Goal: Information Seeking & Learning: Learn about a topic

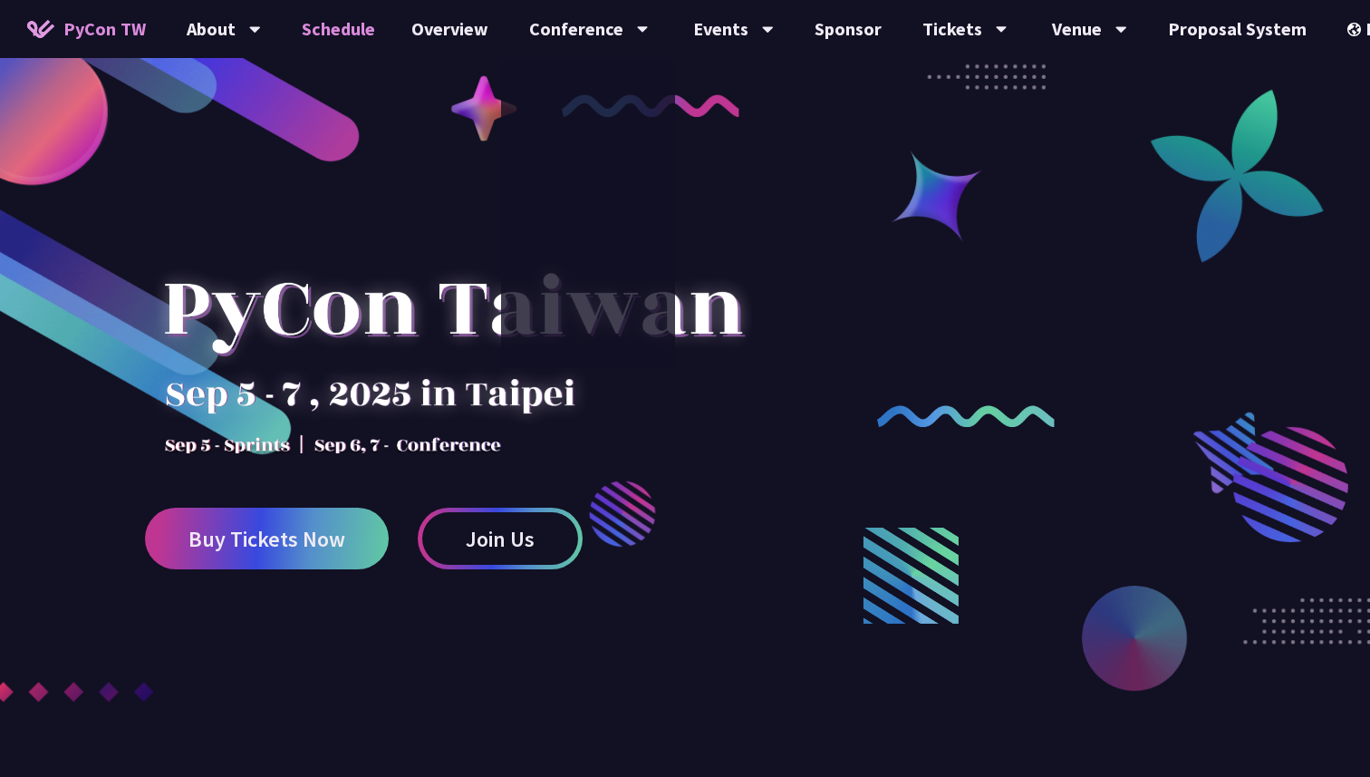
click at [336, 39] on link "Schedule" at bounding box center [339, 29] width 110 height 58
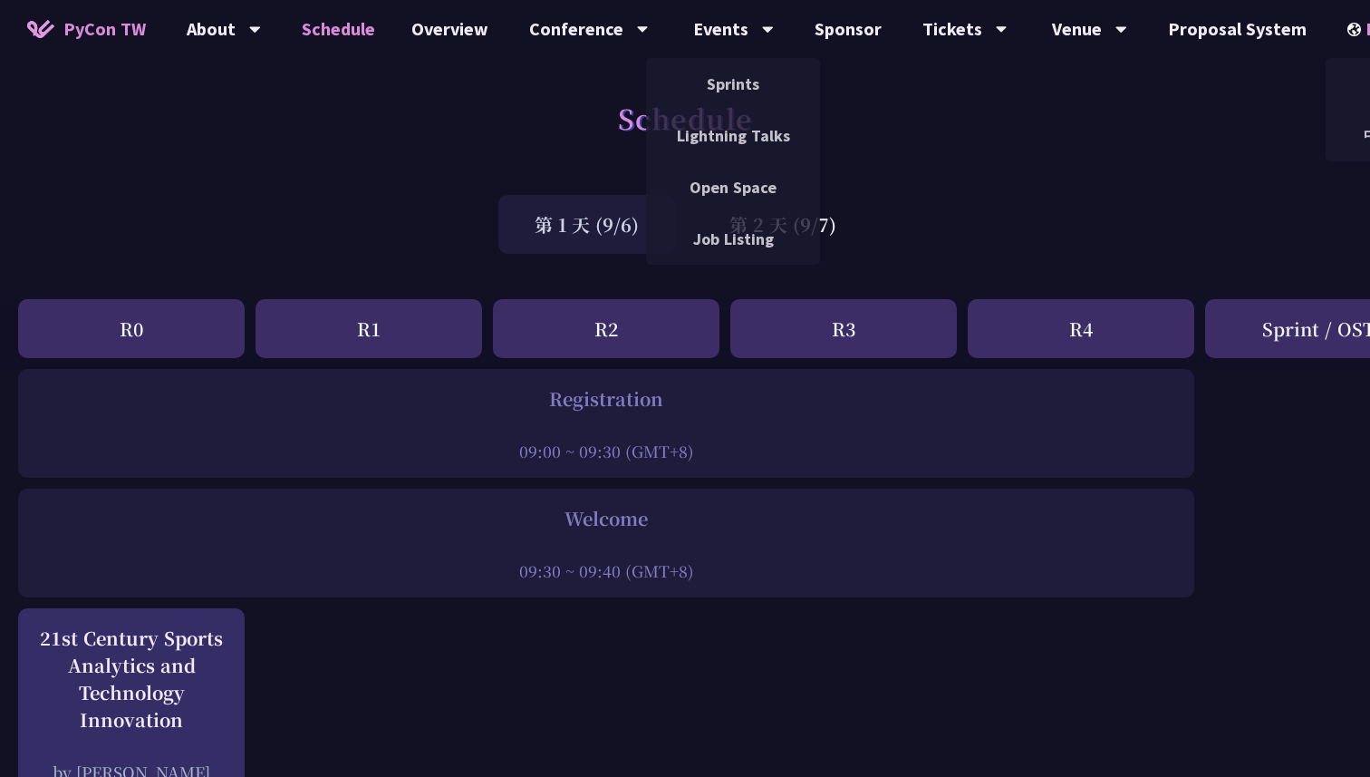
click at [1348, 23] on img at bounding box center [1357, 30] width 18 height 14
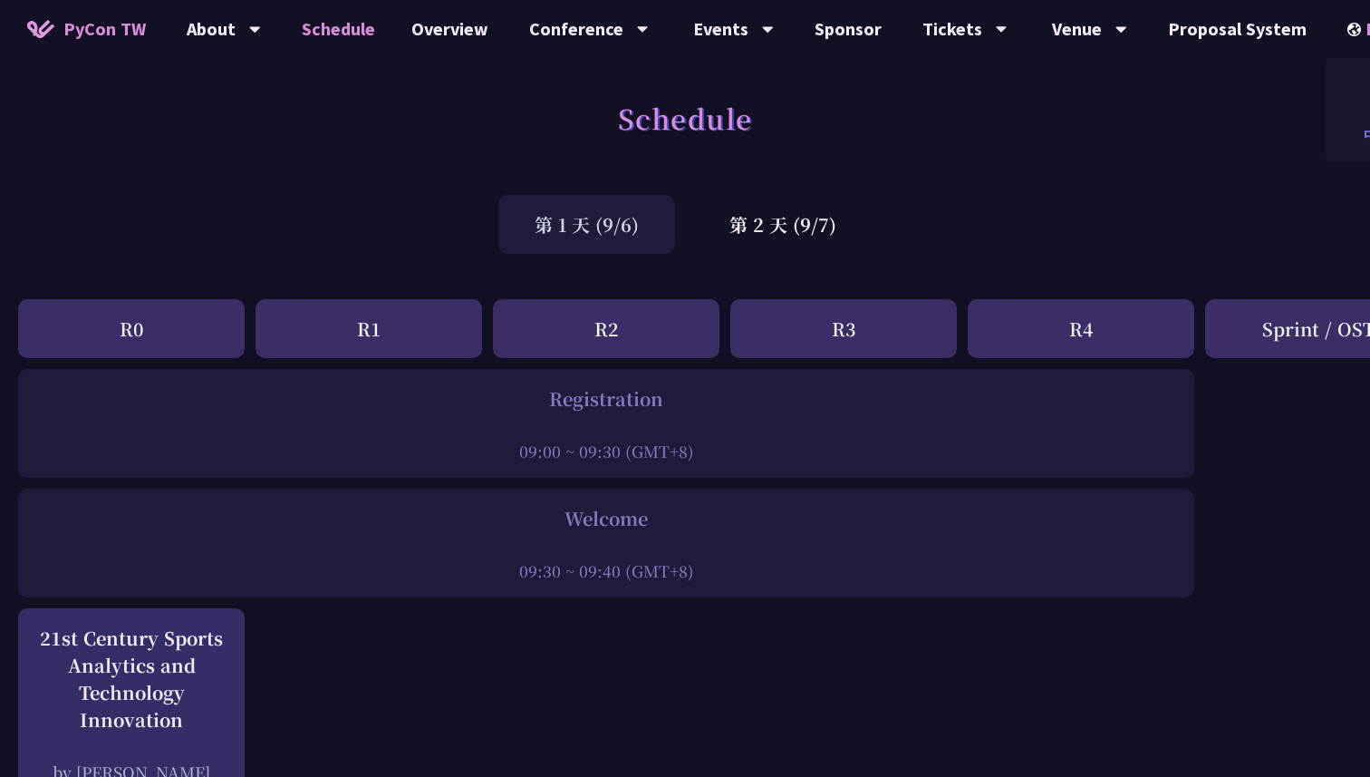
click at [1356, 140] on div "中文" at bounding box center [1380, 135] width 109 height 43
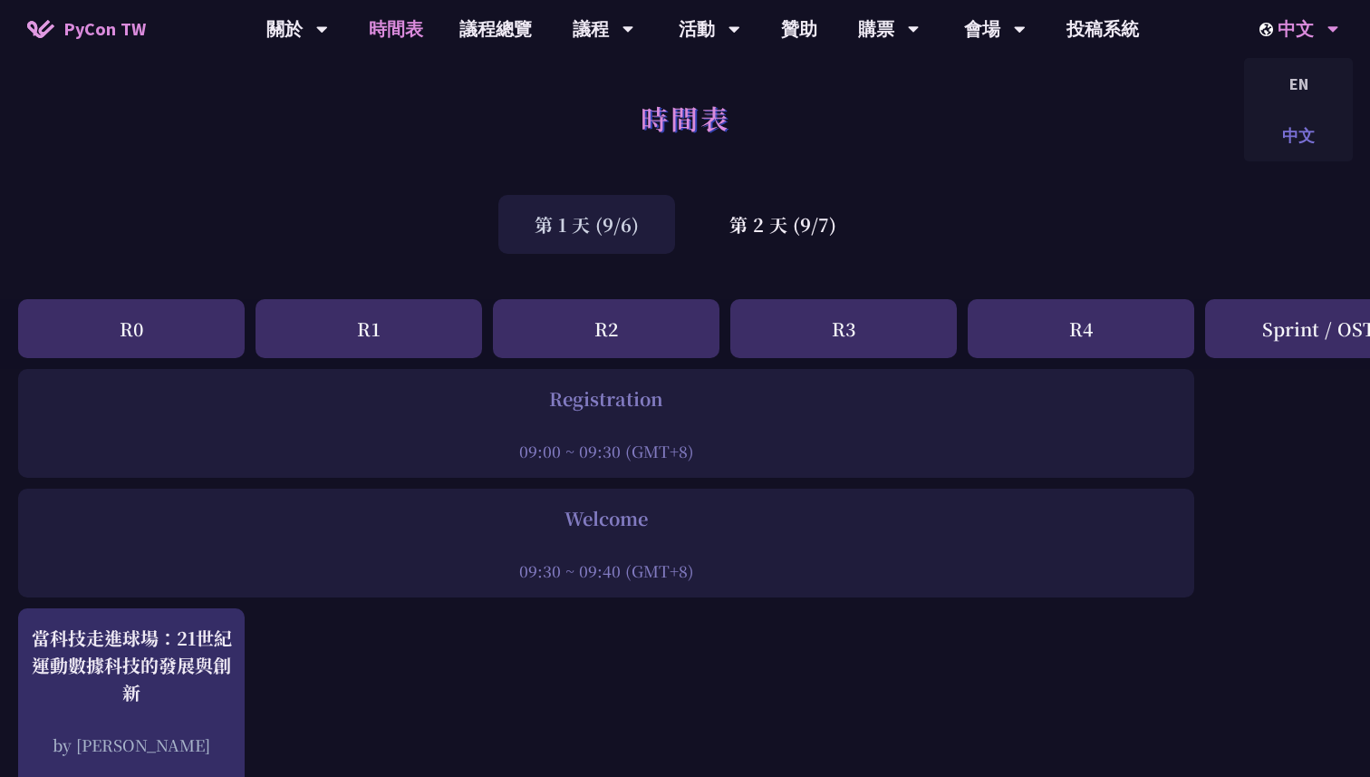
click at [1261, 137] on div "中文" at bounding box center [1298, 135] width 109 height 43
click at [1062, 195] on div "第 1 天 (9/6) 第 2 天 (9/7)" at bounding box center [685, 224] width 1370 height 77
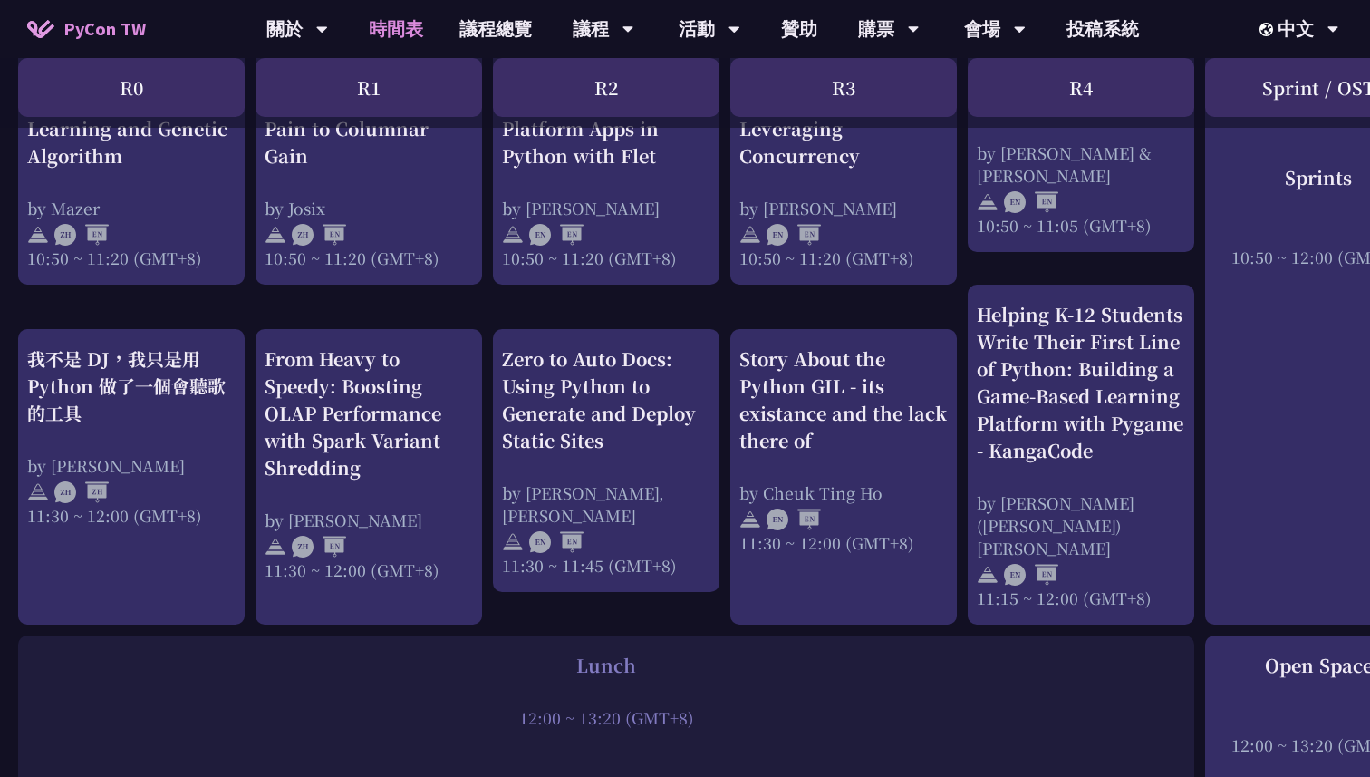
scroll to position [884, 0]
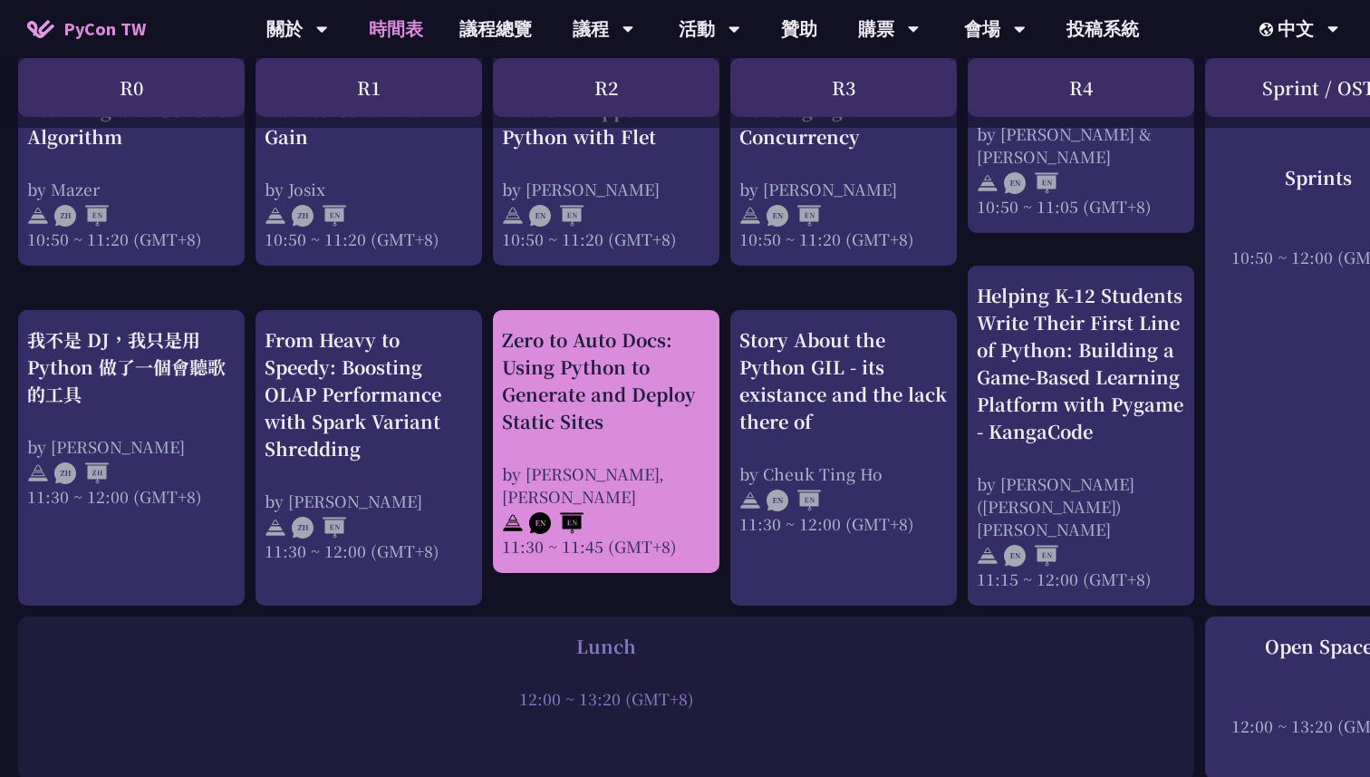
click at [603, 440] on div "Zero to Auto Docs: Using Python to Generate and Deploy Static Sites by [PERSON_…" at bounding box center [606, 441] width 208 height 231
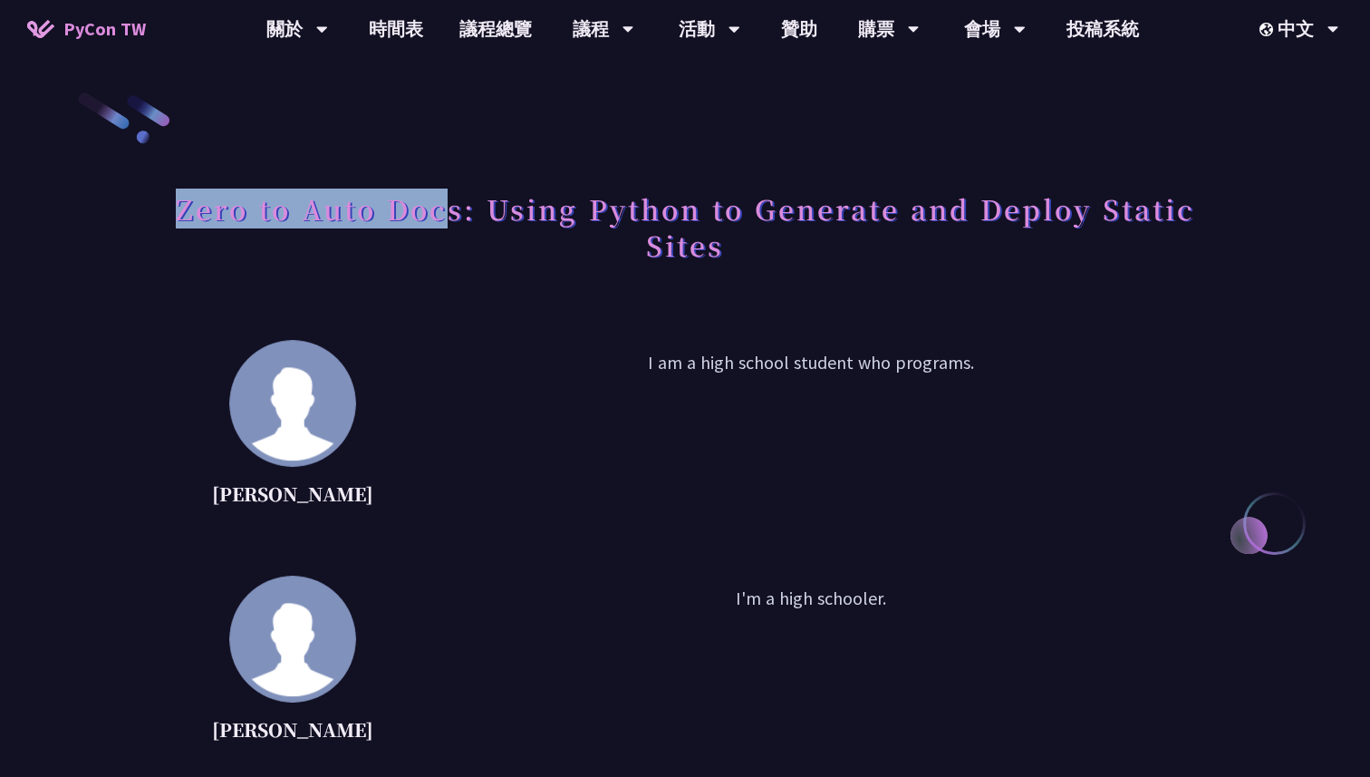
drag, startPoint x: 172, startPoint y: 206, endPoint x: 449, endPoint y: 214, distance: 276.5
click at [448, 214] on h1 "Zero to Auto Docs: Using Python to Generate and Deploy Static Sites" at bounding box center [685, 226] width 1037 height 91
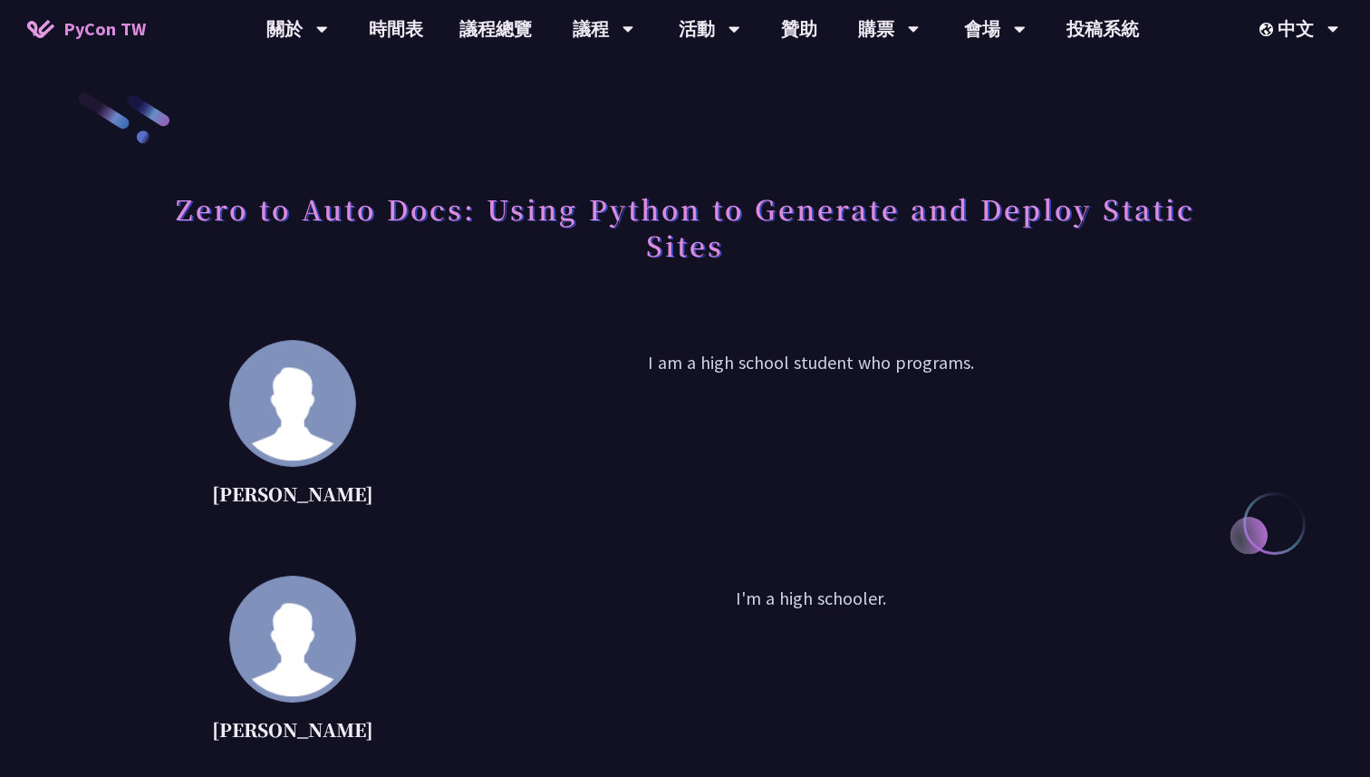
click at [478, 197] on h1 "Zero to Auto Docs: Using Python to Generate and Deploy Static Sites" at bounding box center [685, 226] width 1037 height 91
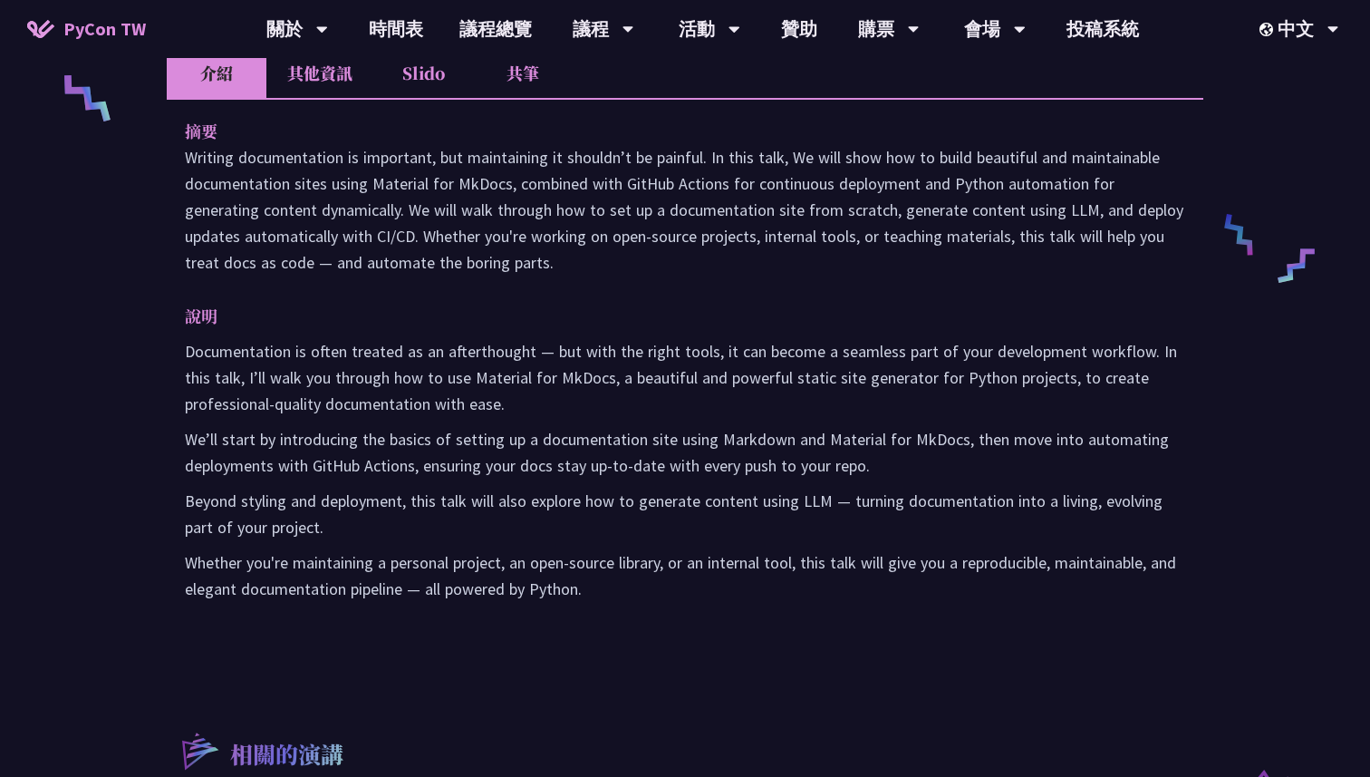
scroll to position [809, 0]
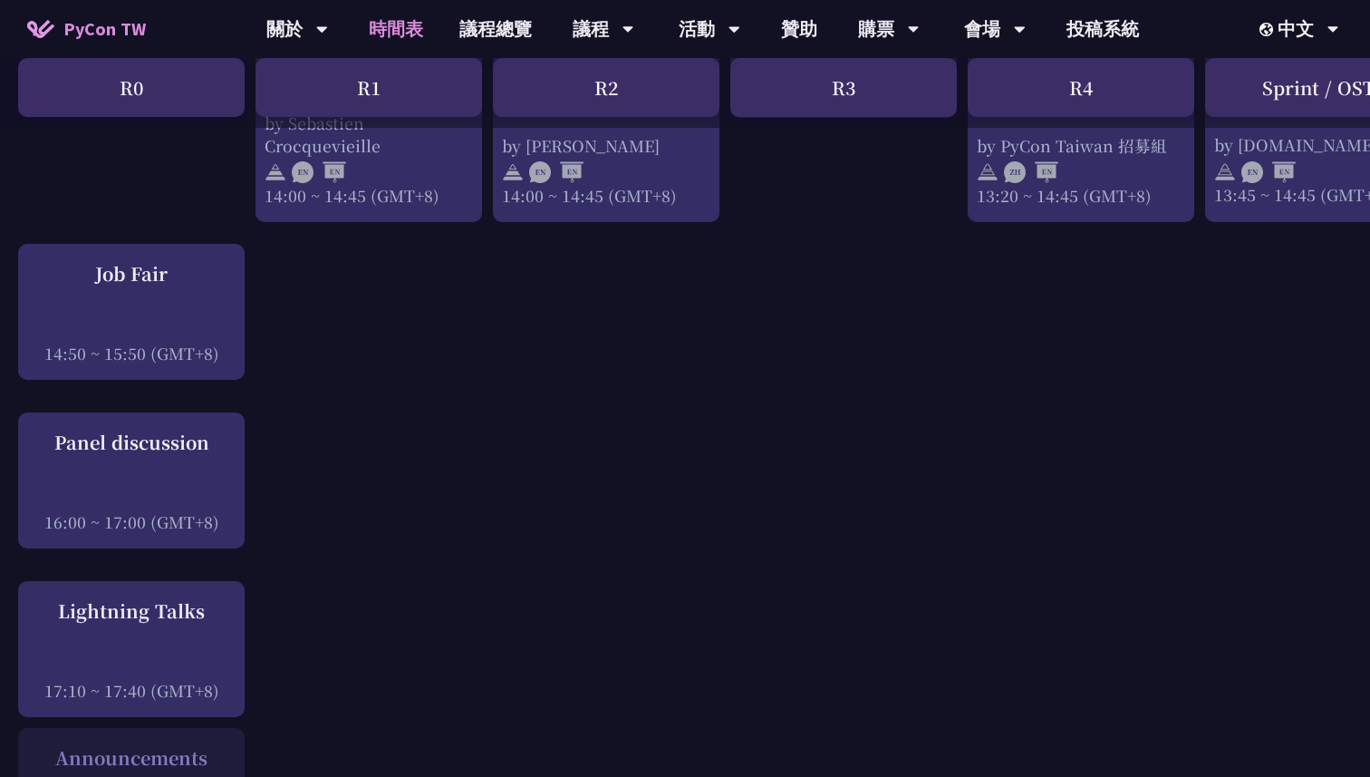
scroll to position [2062, 0]
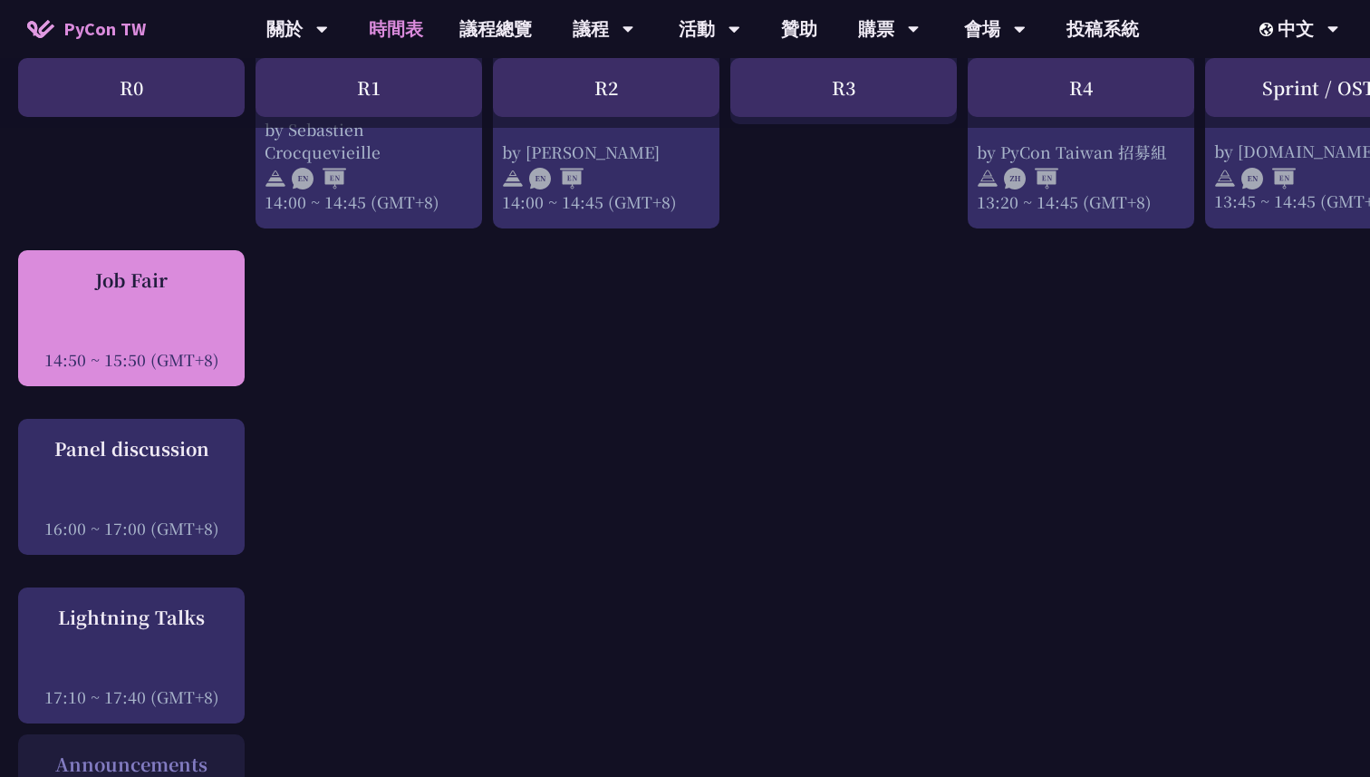
click at [168, 301] on div "Job Fair 14:50 ~ 15:50 (GMT+8)" at bounding box center [131, 318] width 208 height 104
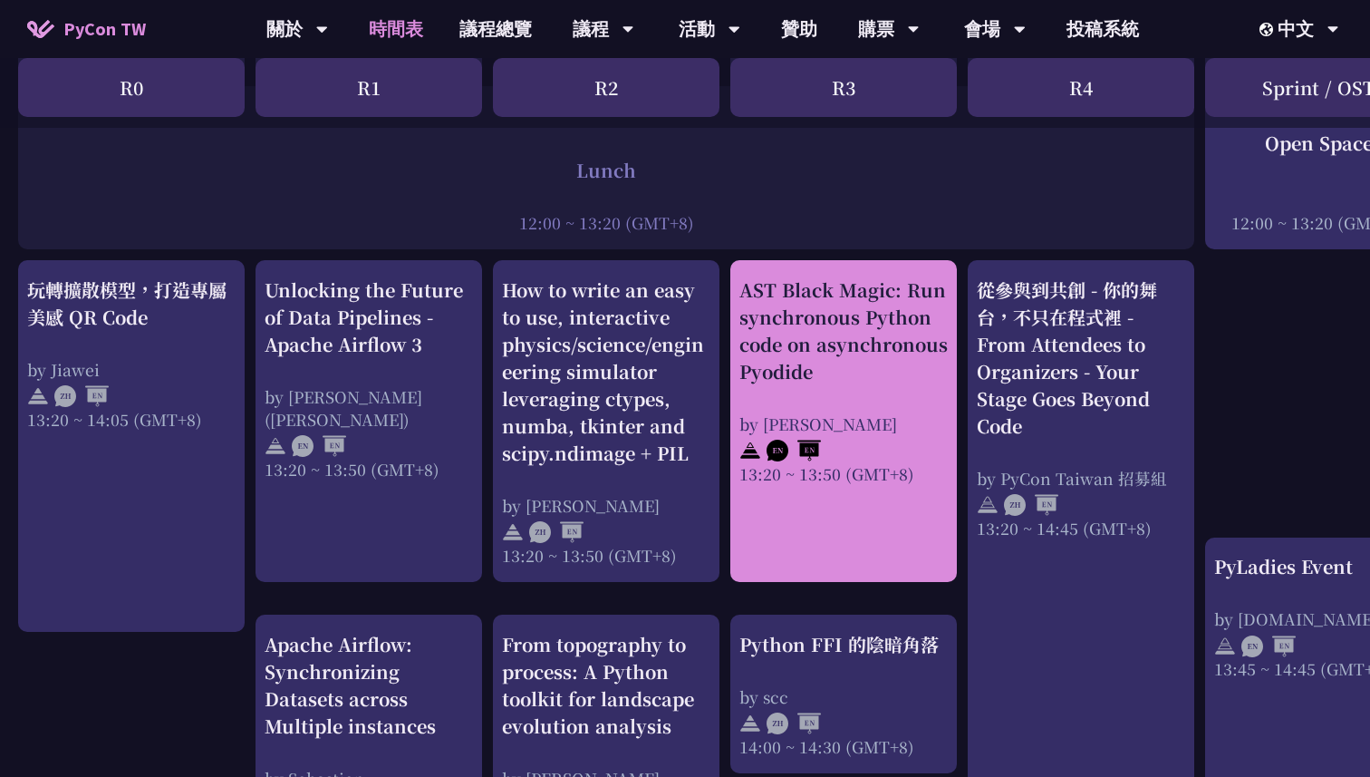
scroll to position [1428, 0]
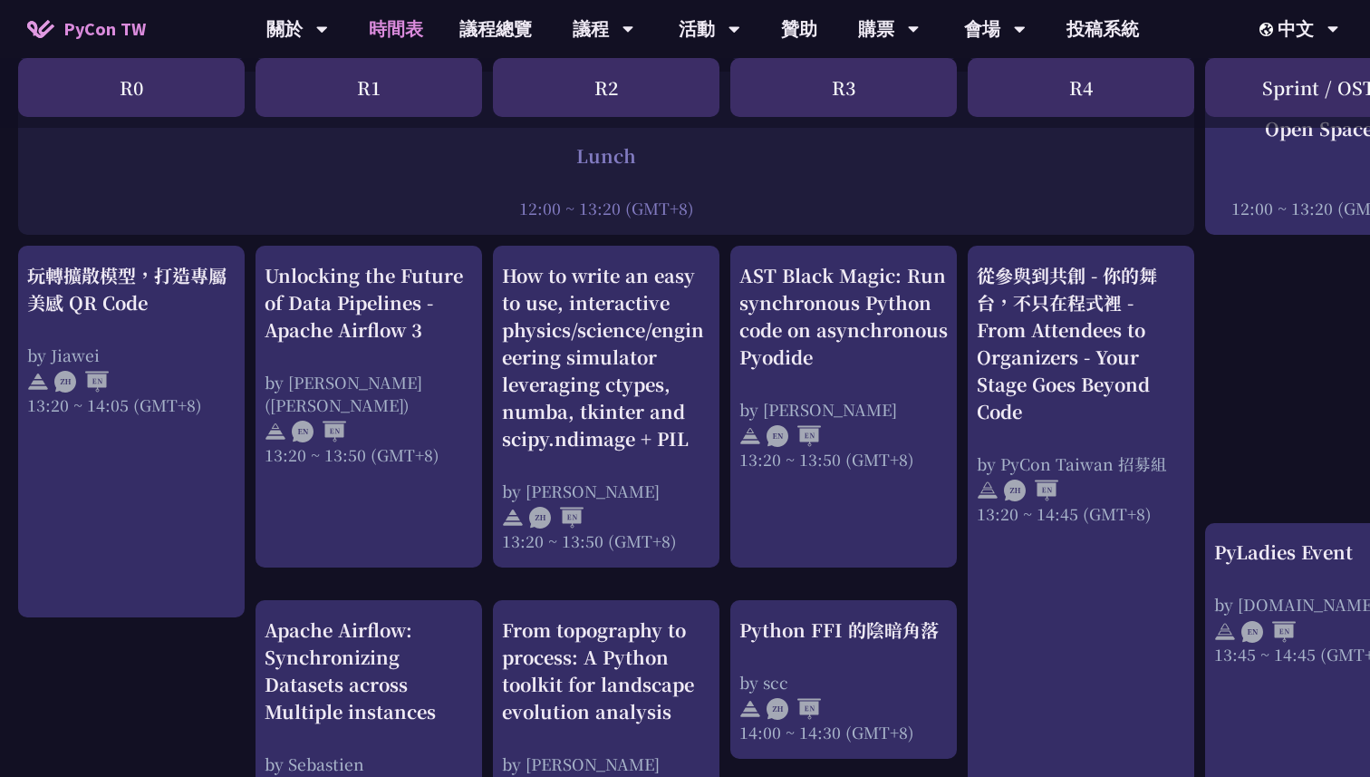
click at [736, 577] on div "An Introduction to the GIL for Python Beginners: Disabling It in Python 3.13 an…" at bounding box center [962, 410] width 1925 height 2939
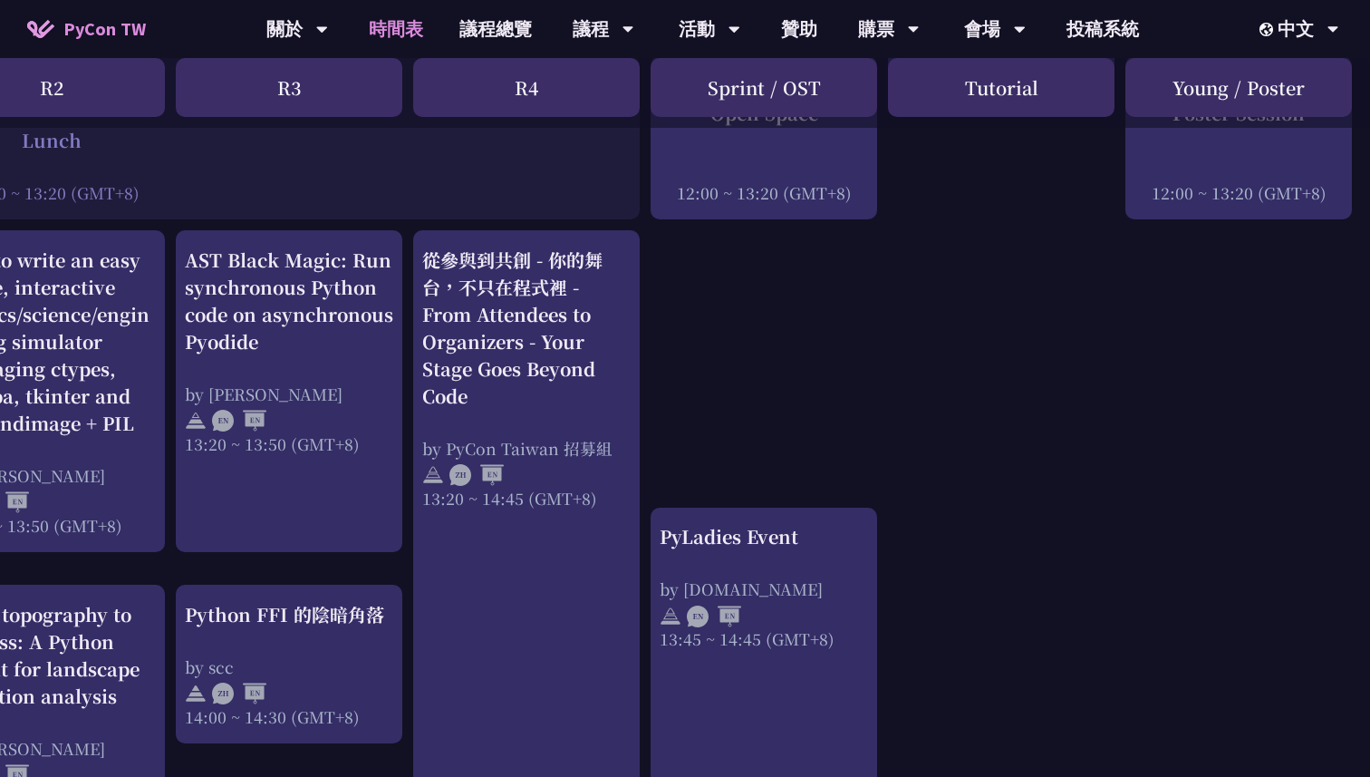
scroll to position [1457, 555]
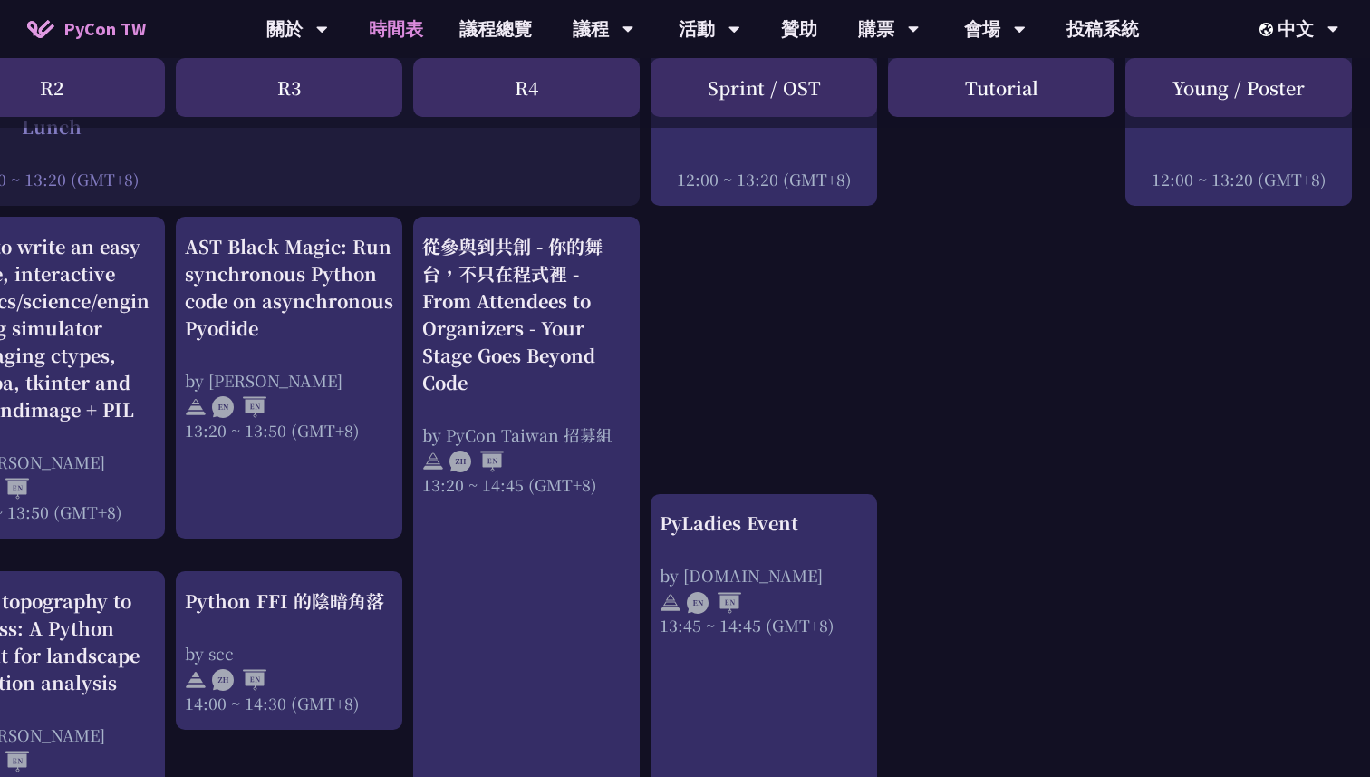
drag, startPoint x: 953, startPoint y: 96, endPoint x: 1059, endPoint y: 96, distance: 106.0
click at [1059, 96] on div "Tutorial" at bounding box center [1001, 87] width 227 height 59
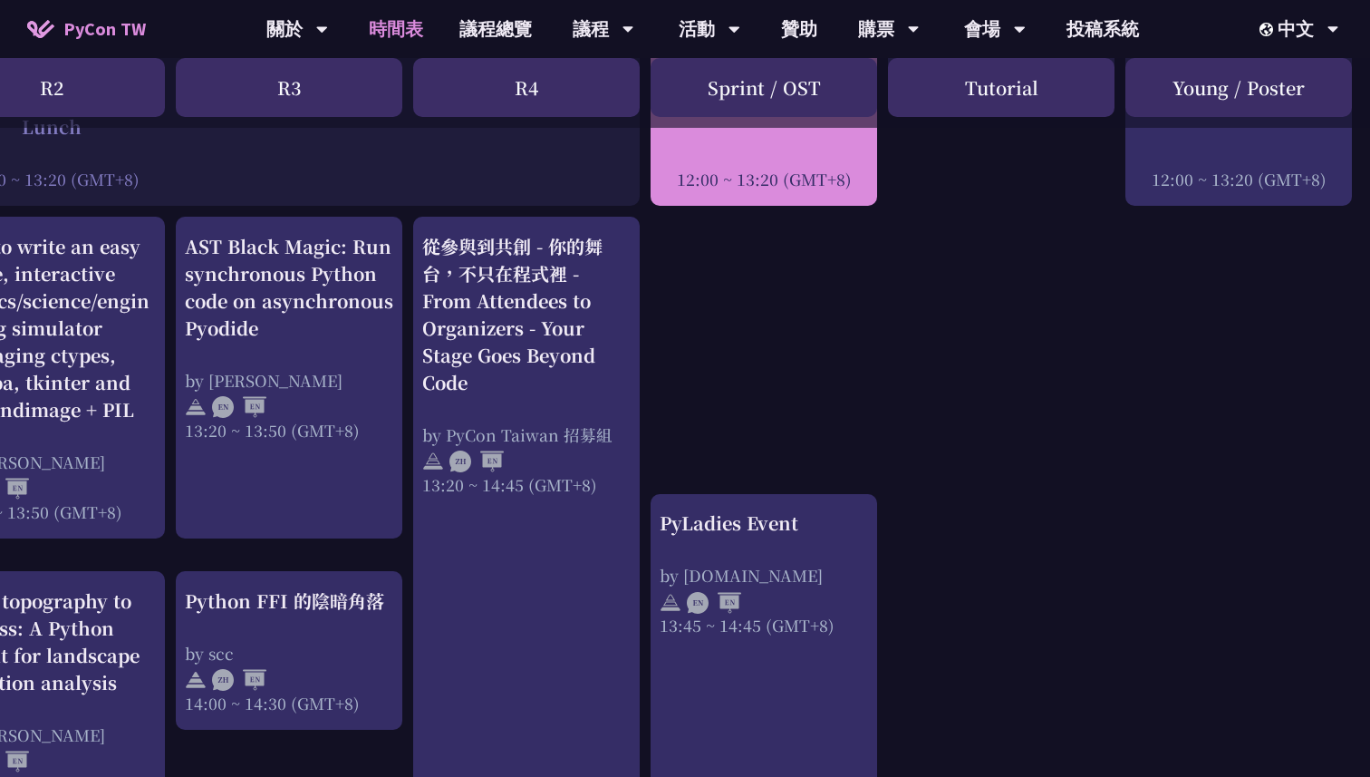
copy div "Tutorial"
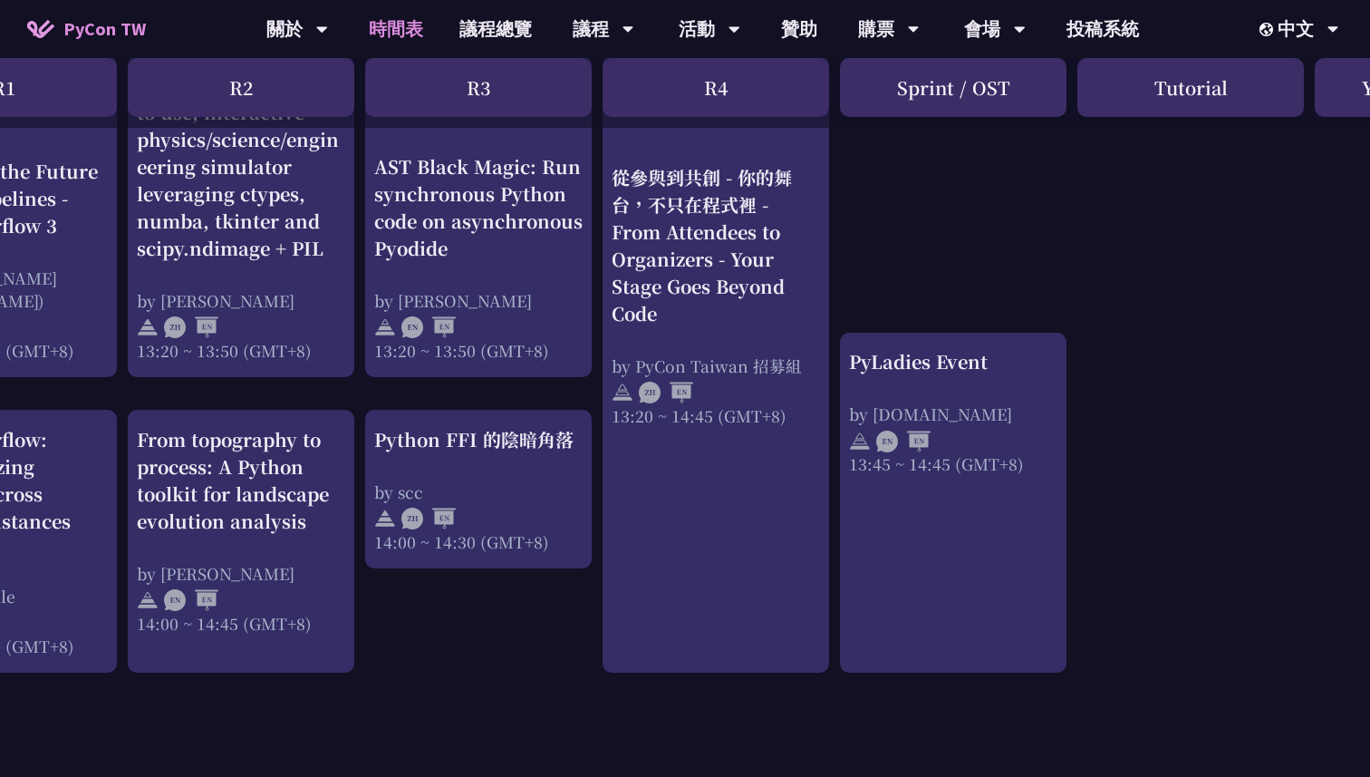
scroll to position [1618, 378]
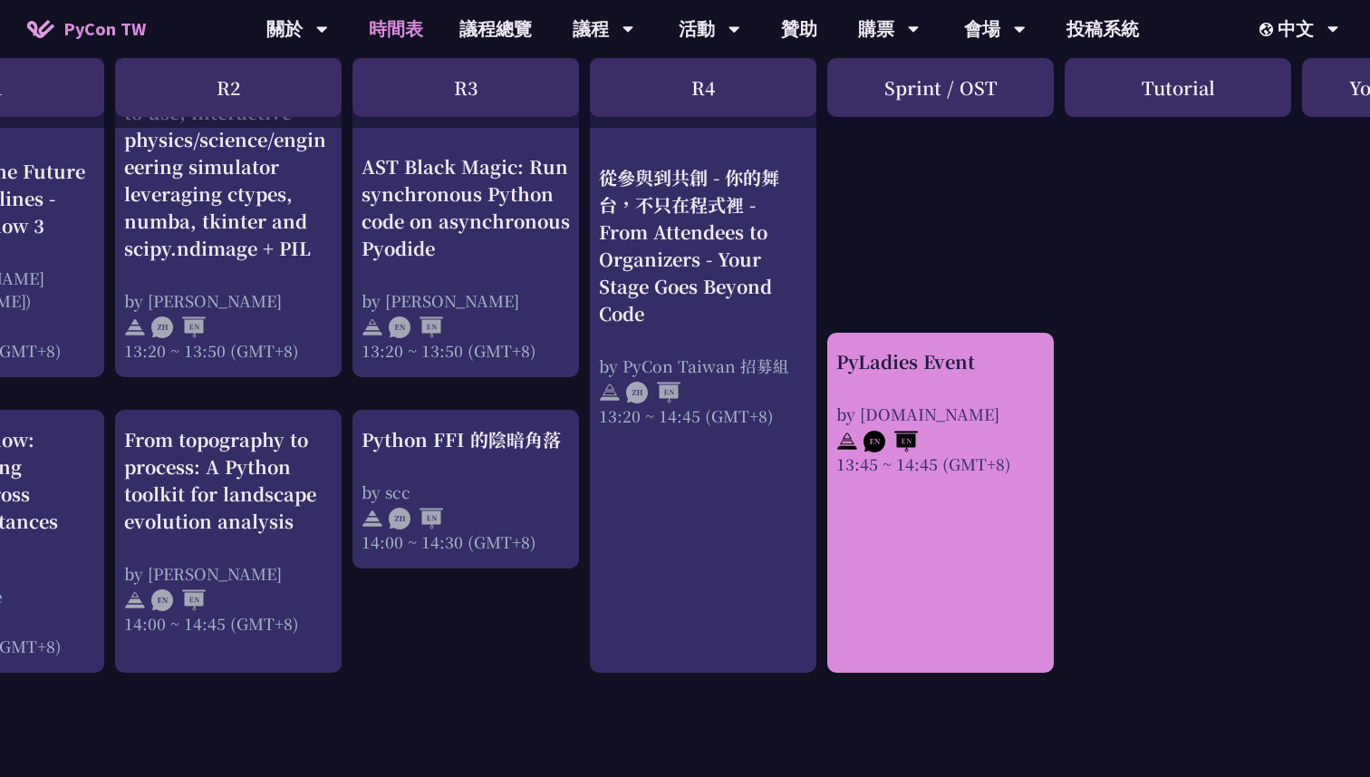
click at [855, 516] on link "PyLadies Event by [DOMAIN_NAME] 13:45 ~ 14:45 (GMT+8)" at bounding box center [940, 502] width 208 height 308
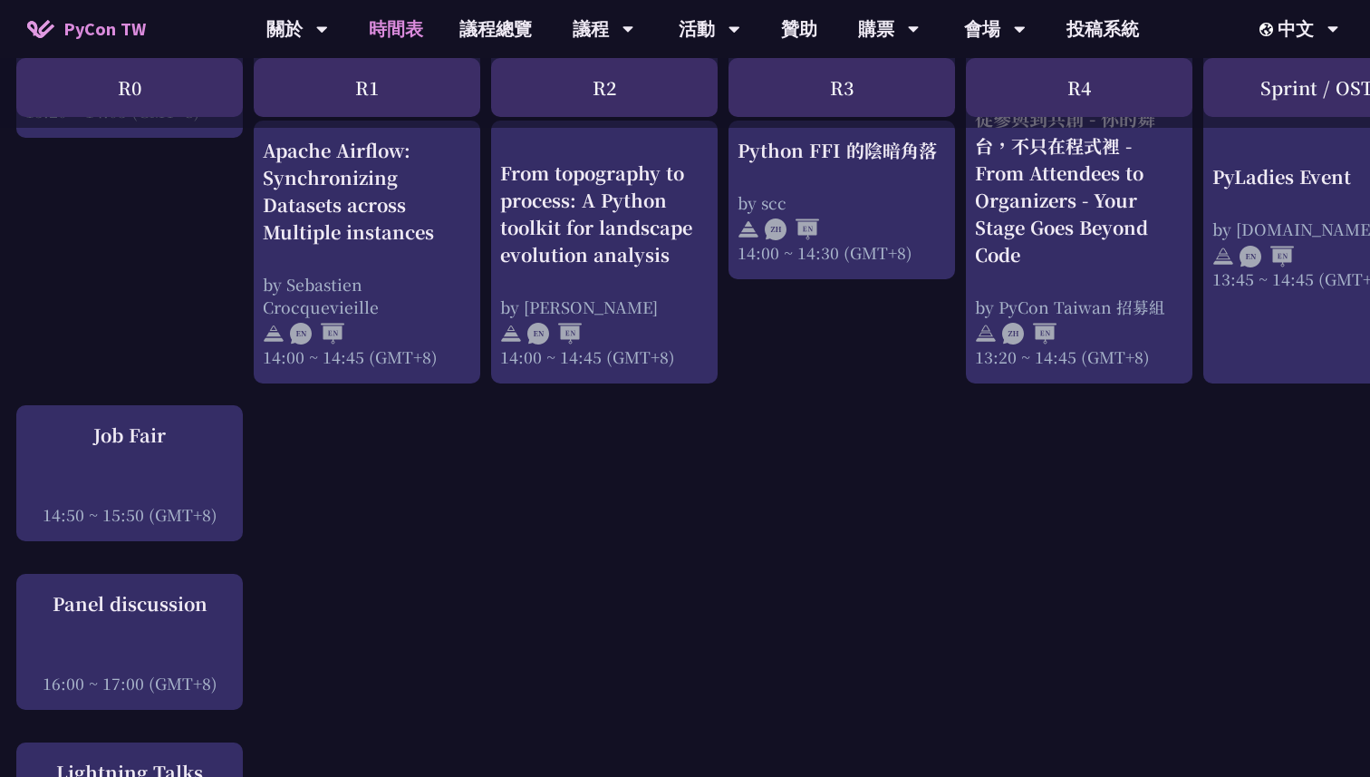
scroll to position [1870, 2]
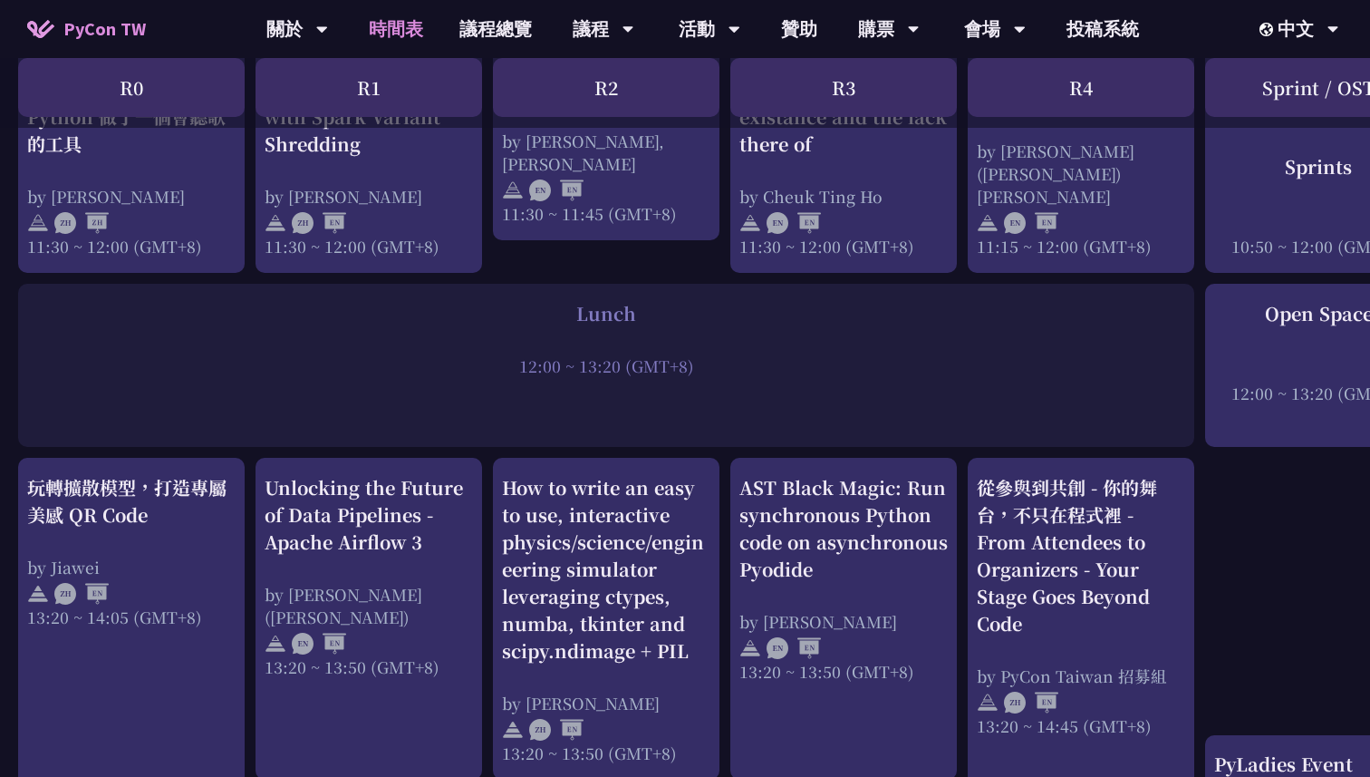
scroll to position [1214, 0]
